Goal: Task Accomplishment & Management: Manage account settings

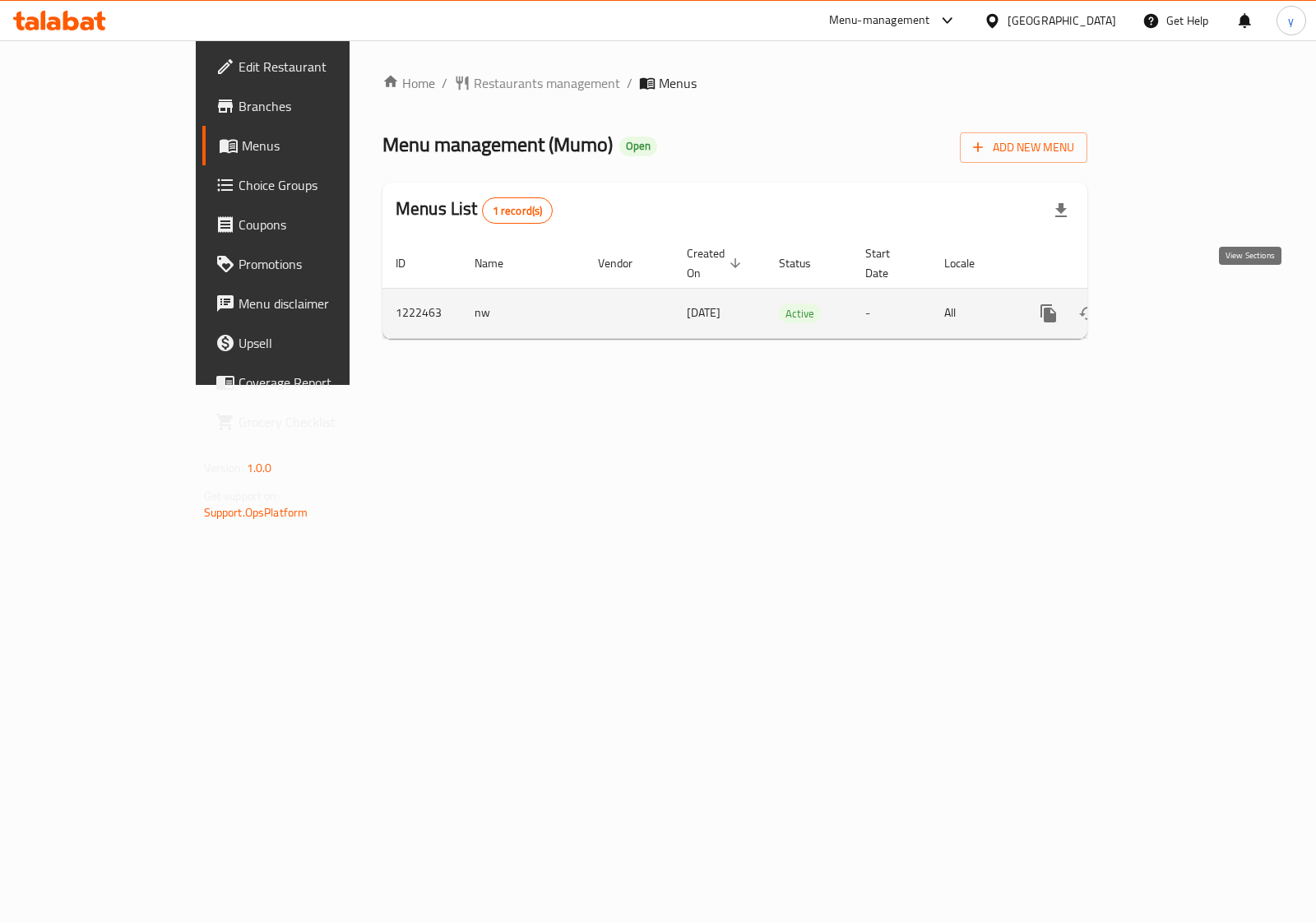
click at [1177, 304] on icon "enhanced table" at bounding box center [1167, 313] width 20 height 20
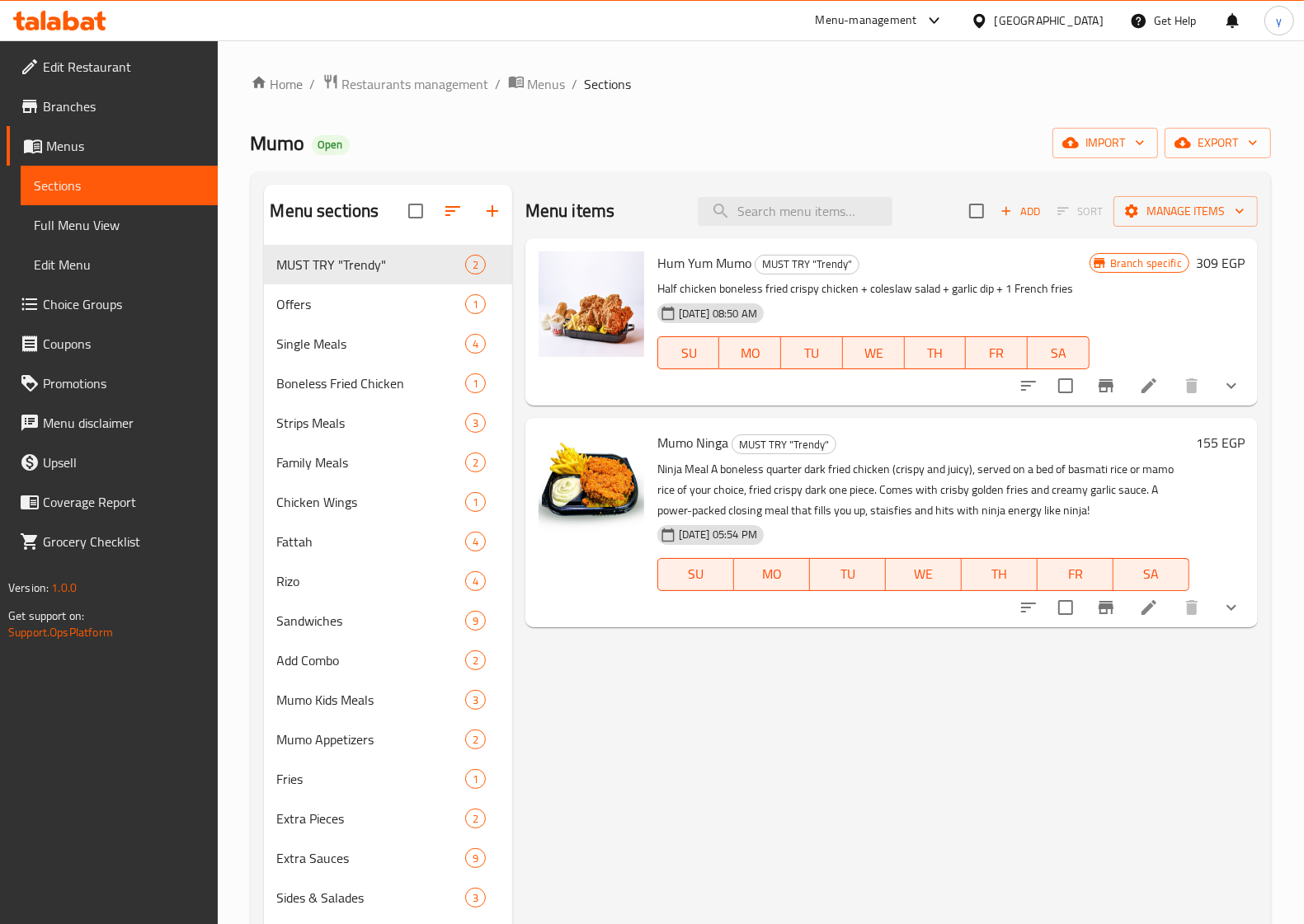
click at [104, 300] on span "Choice Groups" at bounding box center [123, 304] width 162 height 20
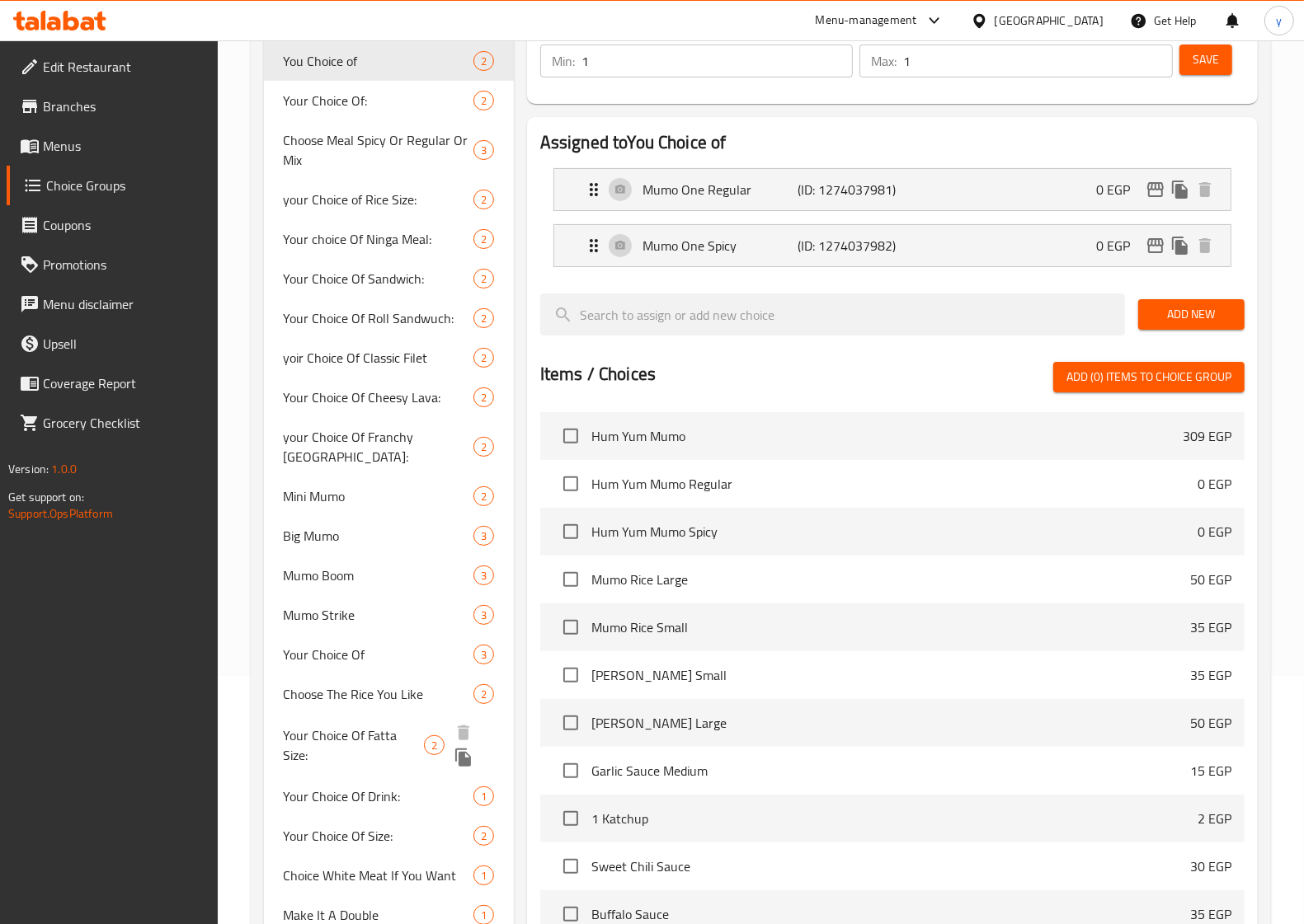
scroll to position [309, 0]
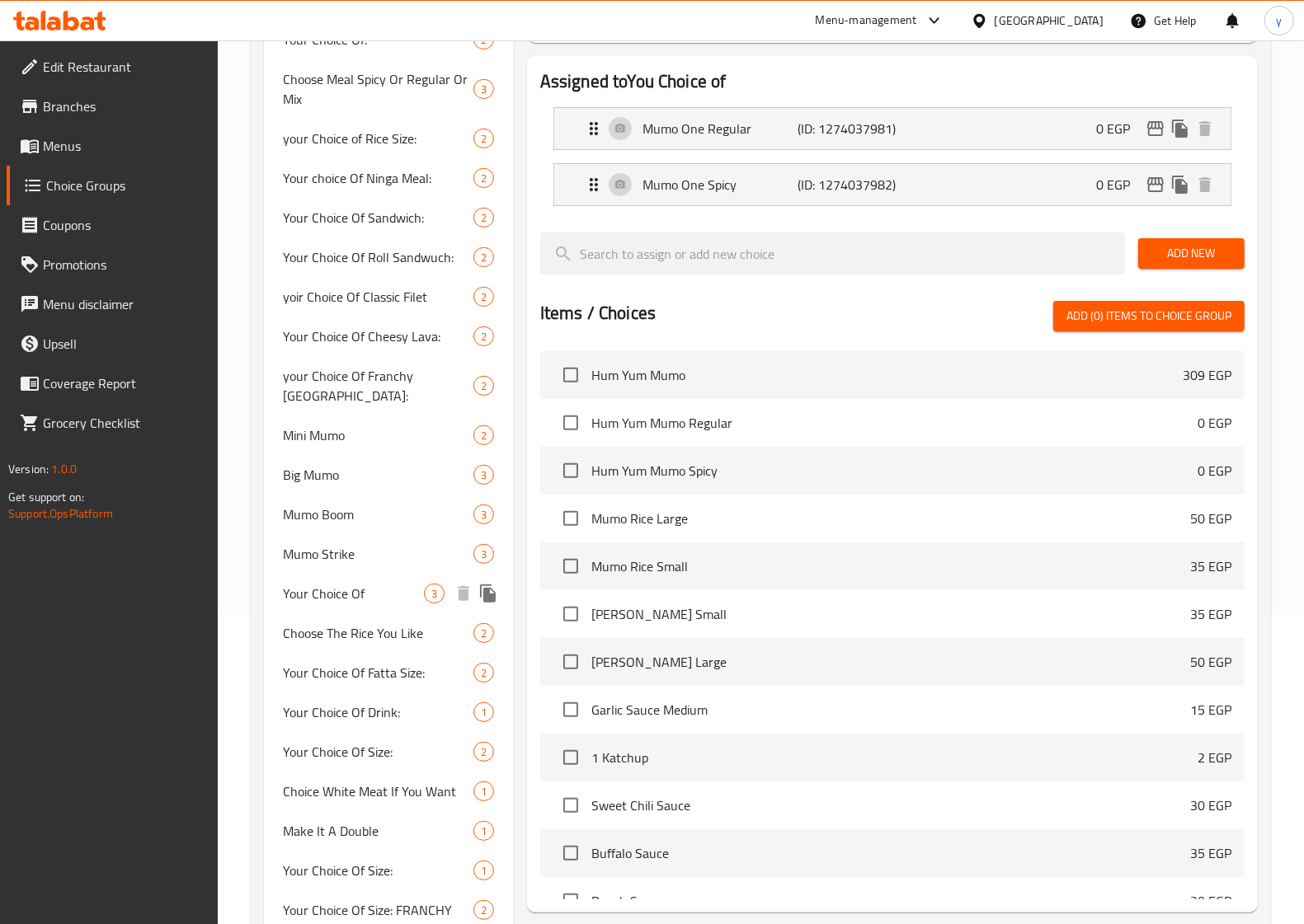
click at [383, 584] on span "Your Choice Of" at bounding box center [354, 593] width 140 height 20
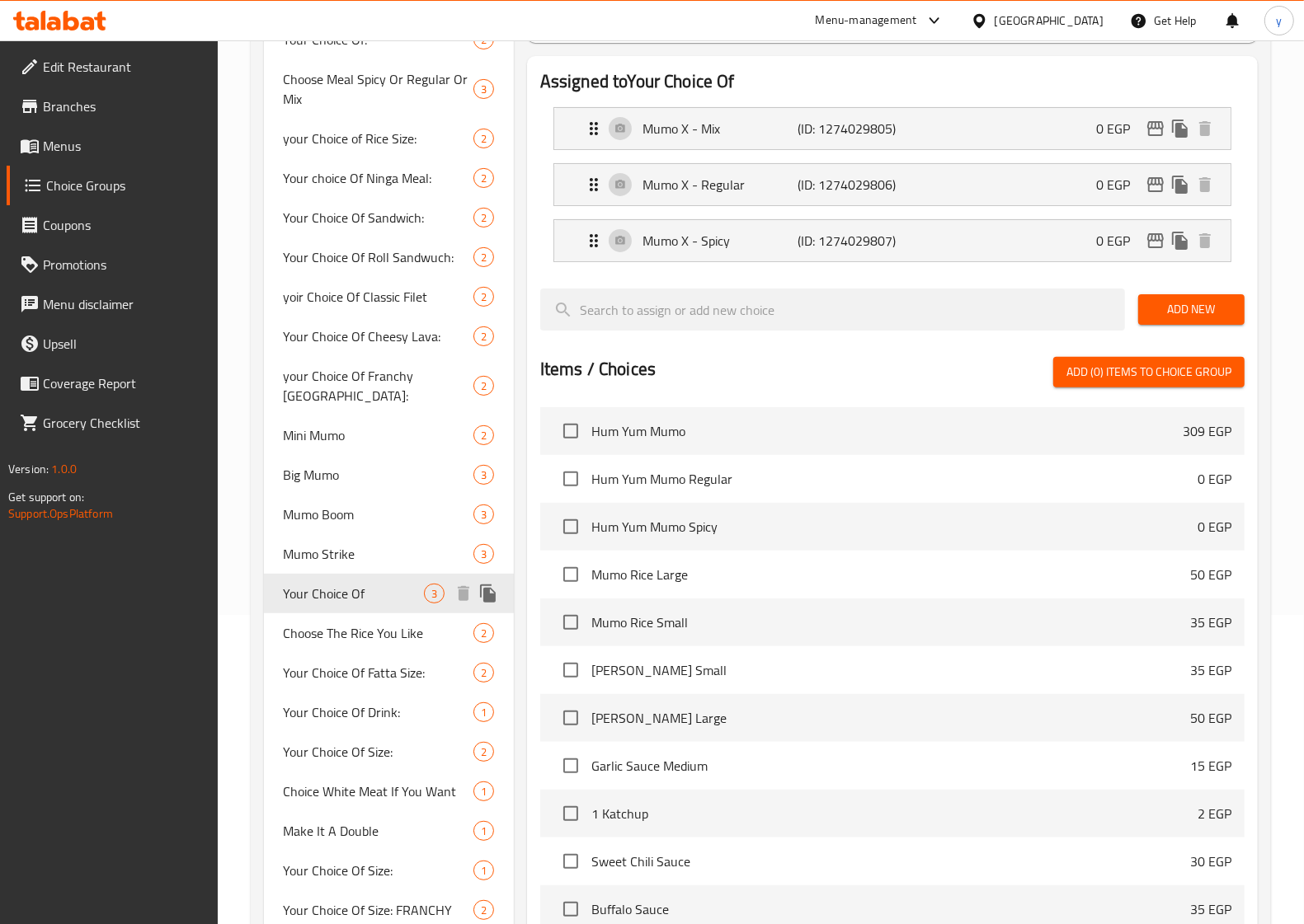
type input "Your Choice Of"
type input "اختيارك من"
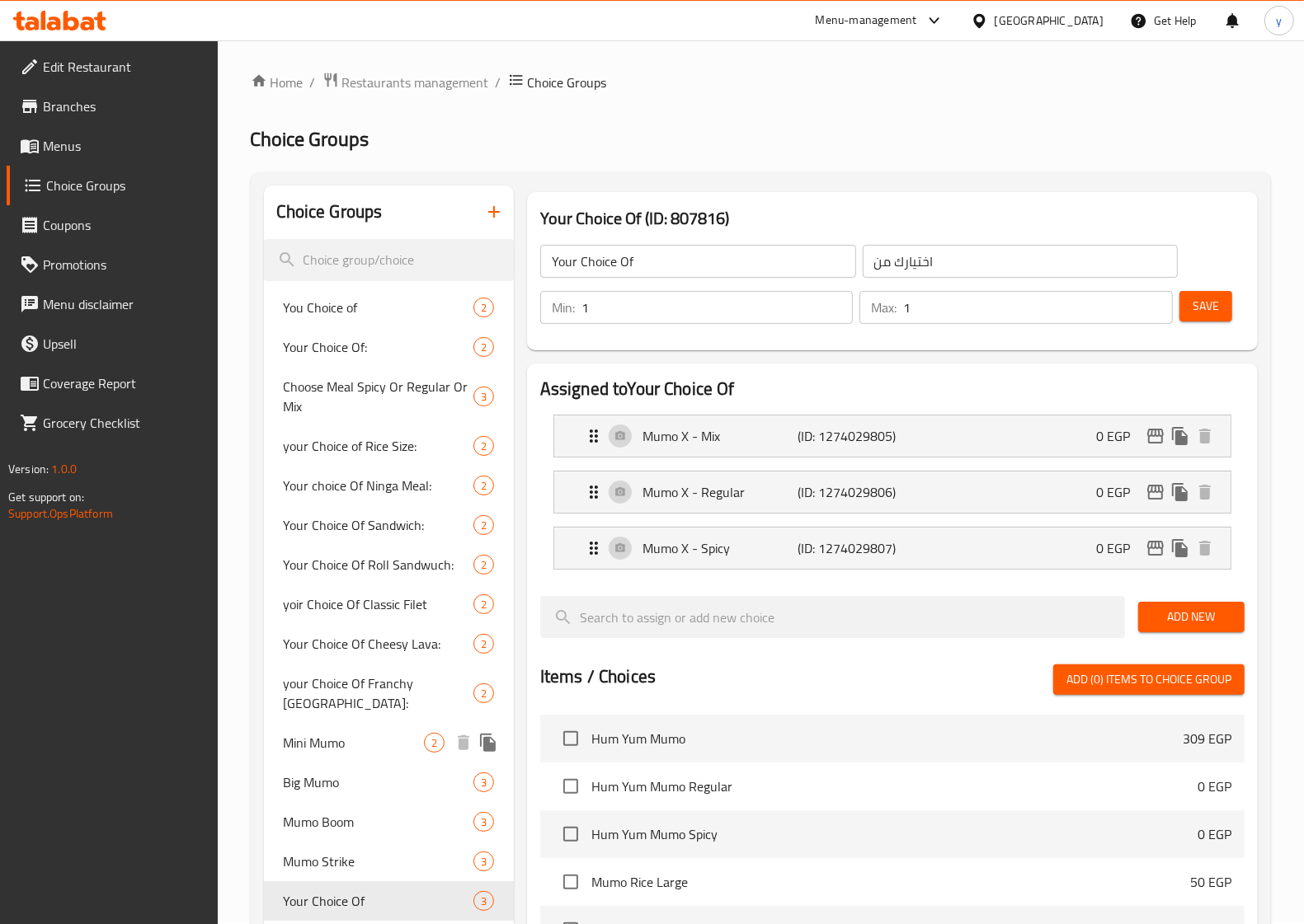
scroll to position [0, 0]
click at [422, 80] on span "Restaurants management" at bounding box center [415, 83] width 147 height 20
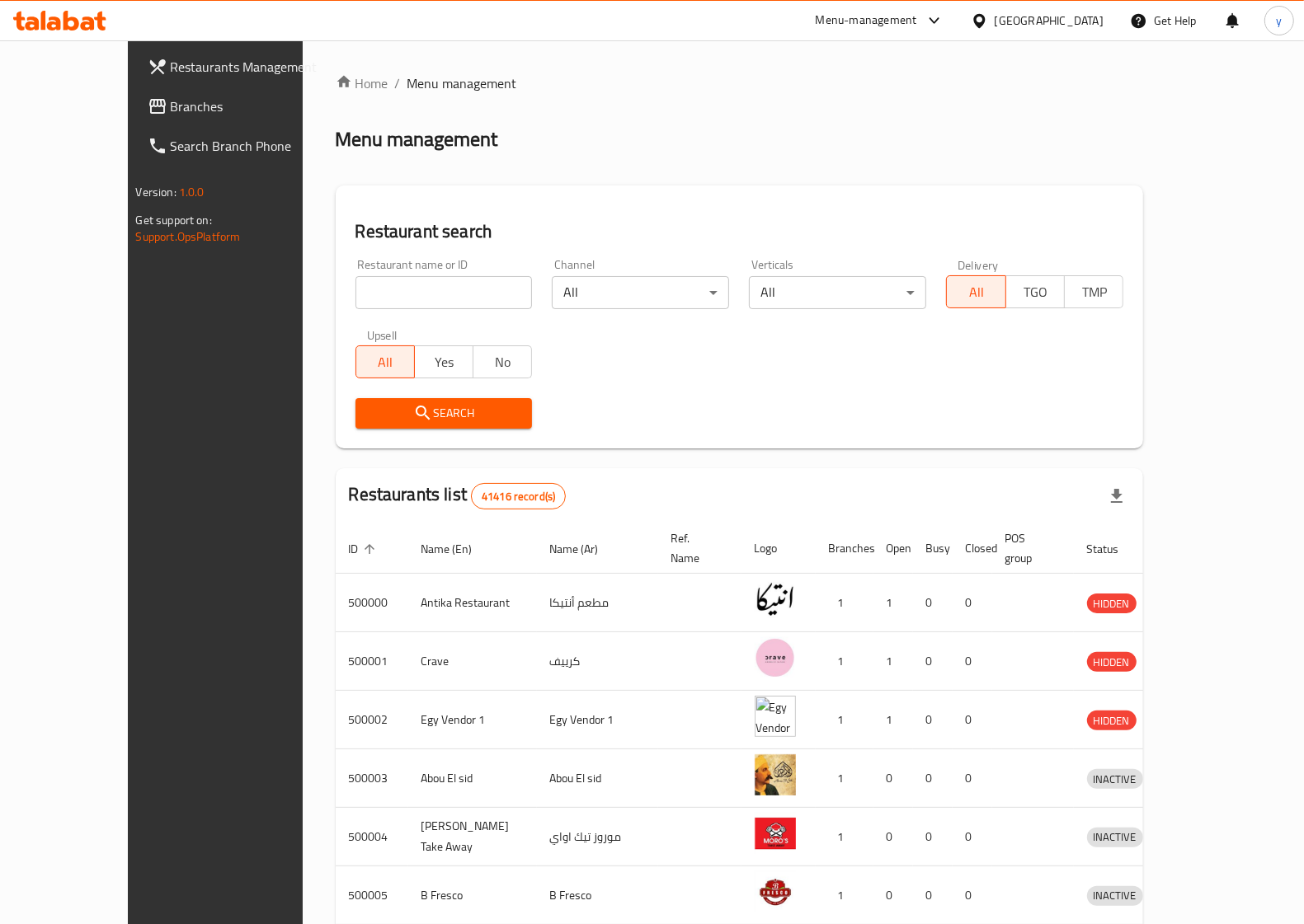
click at [171, 103] on span "Branches" at bounding box center [252, 106] width 162 height 20
